Goal: Task Accomplishment & Management: Use online tool/utility

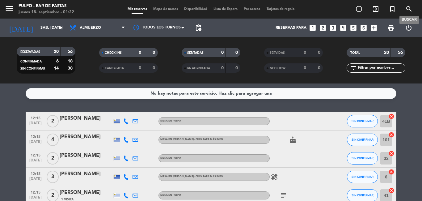
click at [408, 6] on icon "search" at bounding box center [408, 8] width 7 height 7
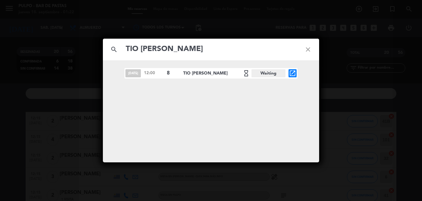
type input "TIO [PERSON_NAME]"
click at [184, 74] on span "TIO JJ hourglass_empty" at bounding box center [217, 73] width 68 height 7
click at [165, 73] on div "[DATE] 12:00 8 TIO [PERSON_NAME] hourglass_empty Waiting open_in_new" at bounding box center [210, 73] width 173 height 11
click at [260, 72] on span "Waiting" at bounding box center [268, 73] width 34 height 8
click at [243, 73] on icon "hourglass_empty" at bounding box center [245, 73] width 7 height 7
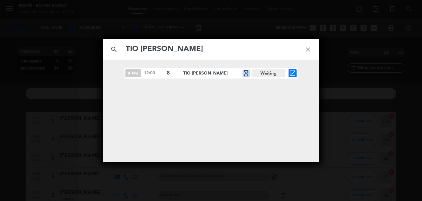
click at [242, 71] on icon "hourglass_empty" at bounding box center [245, 73] width 7 height 7
click at [289, 74] on icon "open_in_new" at bounding box center [292, 73] width 7 height 7
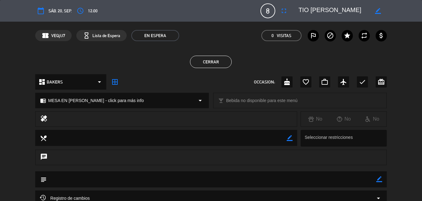
click at [115, 83] on icon "border_all" at bounding box center [114, 81] width 7 height 7
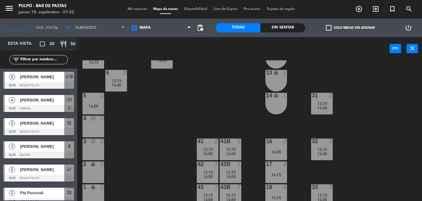
scroll to position [98, 0]
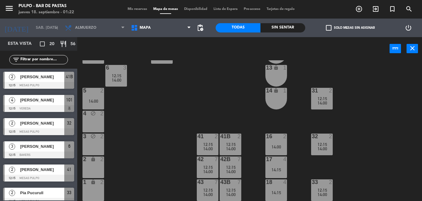
click at [87, 123] on div "4 block 2" at bounding box center [93, 122] width 22 height 22
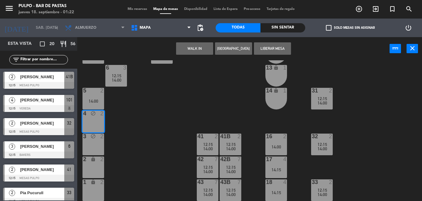
click at [93, 149] on div "3 block 2" at bounding box center [93, 144] width 22 height 22
click at [97, 166] on div "2 lock 2" at bounding box center [93, 167] width 22 height 22
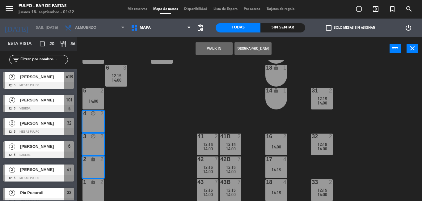
click at [99, 188] on div "1 lock 2" at bounding box center [93, 190] width 22 height 22
click at [224, 48] on button "WALK IN" at bounding box center [214, 48] width 37 height 12
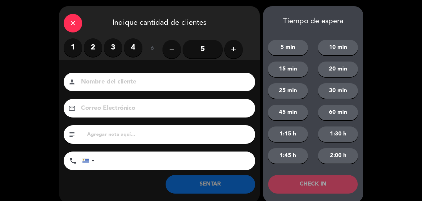
click at [80, 21] on div "close" at bounding box center [73, 23] width 19 height 19
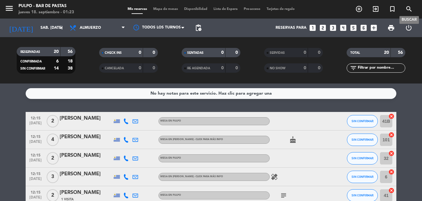
click at [406, 10] on icon "search" at bounding box center [408, 8] width 7 height 7
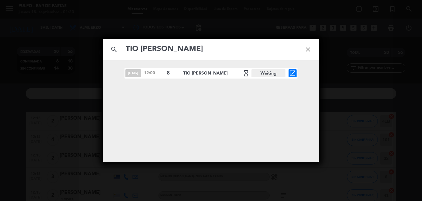
type input "TIO [PERSON_NAME]"
click at [293, 70] on div "[DATE] 12:00 8 TIO [PERSON_NAME] hourglass_empty Waiting open_in_new" at bounding box center [210, 73] width 173 height 11
click at [289, 70] on icon "open_in_new" at bounding box center [292, 73] width 7 height 7
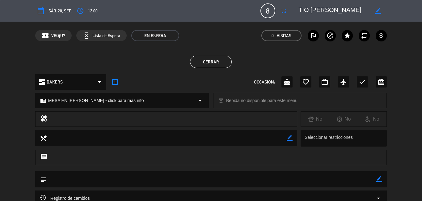
click at [116, 80] on icon "border_all" at bounding box center [114, 81] width 7 height 7
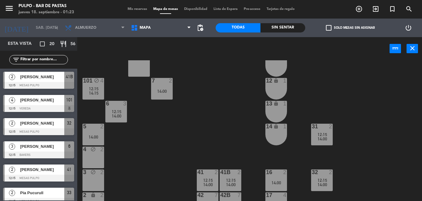
scroll to position [93, 0]
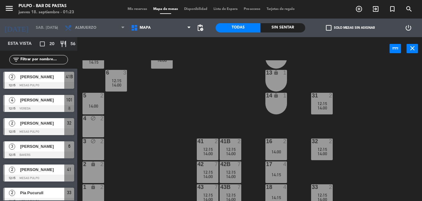
click at [96, 124] on div "4 block 2" at bounding box center [93, 127] width 22 height 22
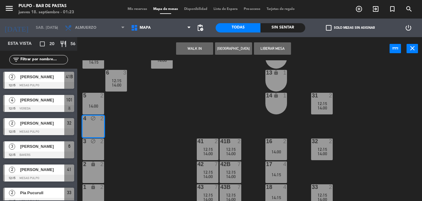
click at [92, 129] on div "4 block 2" at bounding box center [93, 127] width 22 height 22
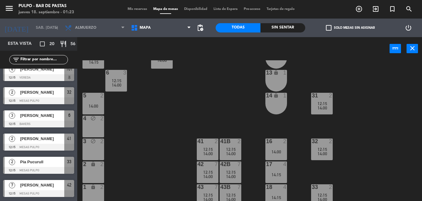
scroll to position [62, 0]
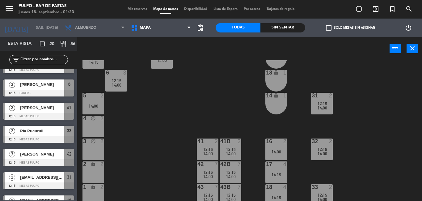
click at [90, 128] on div "4 block 2" at bounding box center [93, 127] width 22 height 22
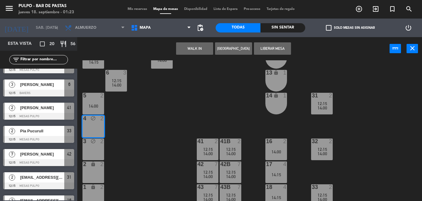
click at [100, 150] on div "3 block 2" at bounding box center [93, 149] width 22 height 22
click at [91, 167] on div "lock" at bounding box center [93, 164] width 10 height 6
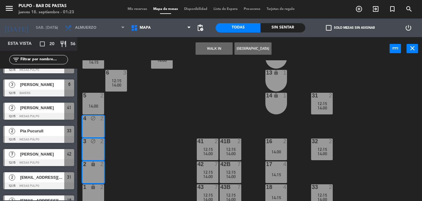
click at [98, 188] on div "lock" at bounding box center [93, 187] width 10 height 6
click at [218, 48] on button "WALK IN" at bounding box center [214, 48] width 37 height 12
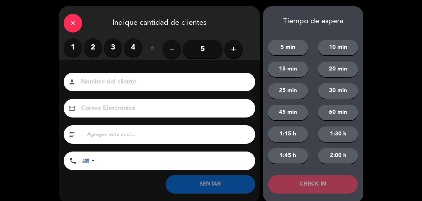
click at [240, 49] on button "add" at bounding box center [233, 49] width 19 height 19
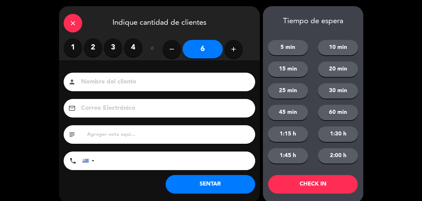
click at [233, 50] on icon "add" at bounding box center [233, 48] width 7 height 7
type input "10"
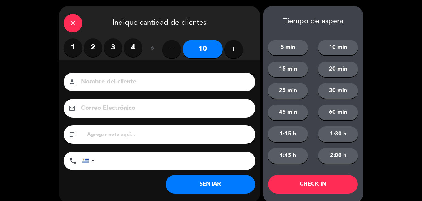
click at [185, 86] on input at bounding box center [163, 82] width 167 height 11
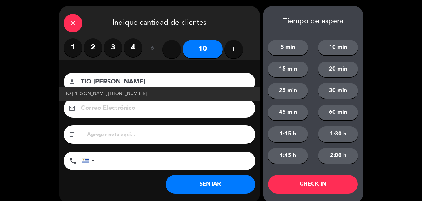
type input "TIO [PERSON_NAME]"
click at [96, 91] on span "TIO [PERSON_NAME] [PHONE_NUMBER]" at bounding box center [105, 93] width 83 height 7
type input "[PHONE_NUMBER]"
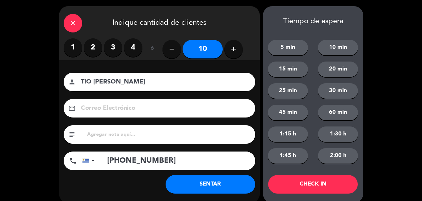
scroll to position [8, 0]
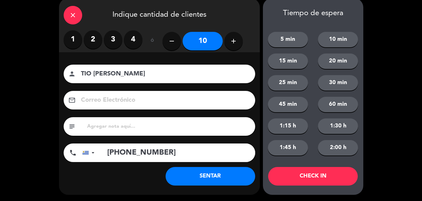
click at [208, 176] on button "SENTAR" at bounding box center [211, 176] width 90 height 19
